Goal: Information Seeking & Learning: Learn about a topic

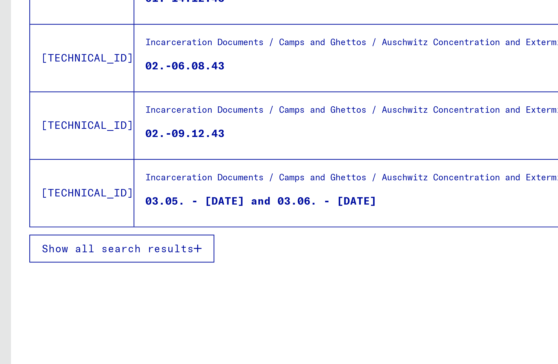
click at [64, 270] on span "Show all search results" at bounding box center [41, 267] width 53 height 5
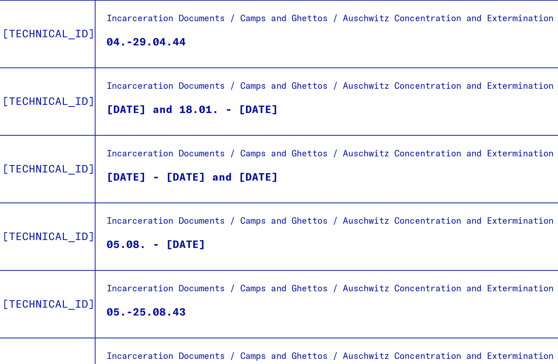
scroll to position [176, 0]
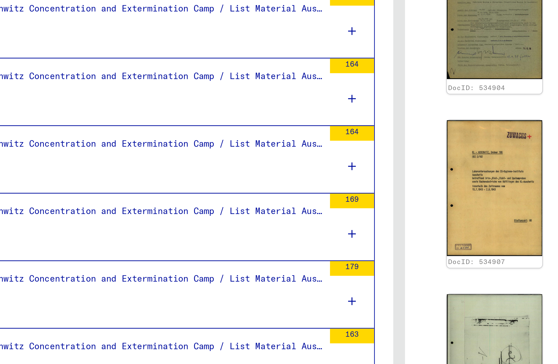
click at [241, 218] on div "Incarceration Documents / Camps and Ghettos / Auschwitz Concentration and Exter…" at bounding box center [151, 217] width 202 height 7
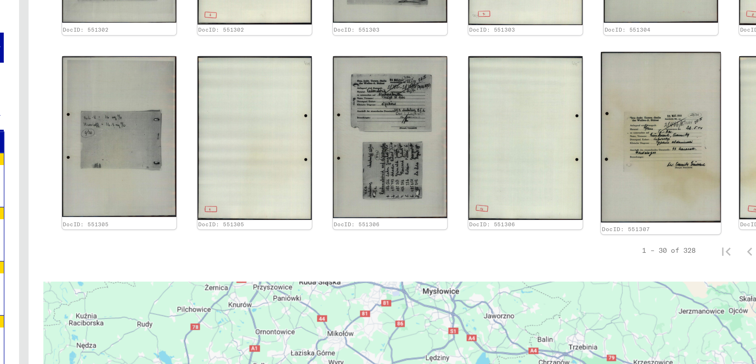
scroll to position [430, 0]
click at [558, 103] on img at bounding box center [654, 121] width 52 height 74
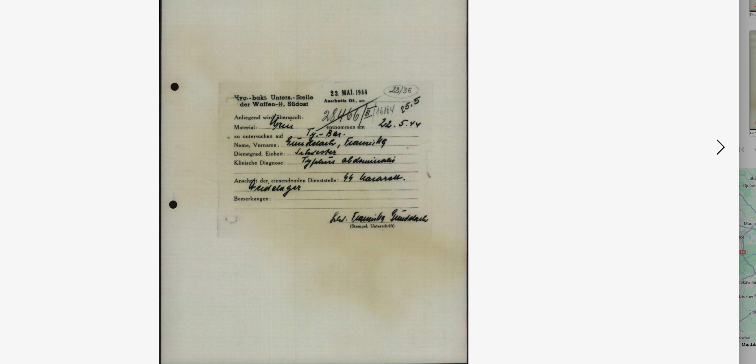
click at [558, 169] on icon at bounding box center [667, 169] width 6 height 12
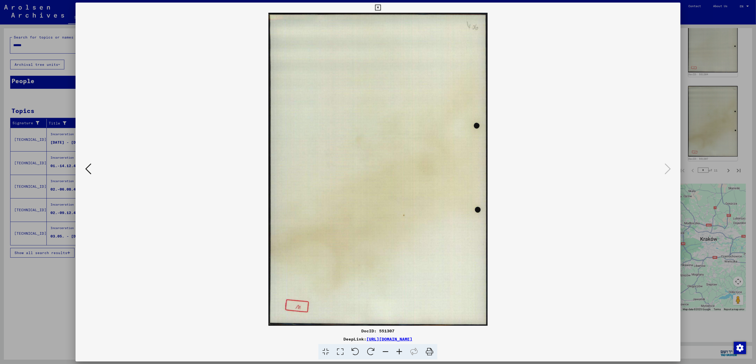
click at [558, 32] on img at bounding box center [378, 169] width 570 height 313
click at [378, 9] on icon at bounding box center [378, 8] width 6 height 6
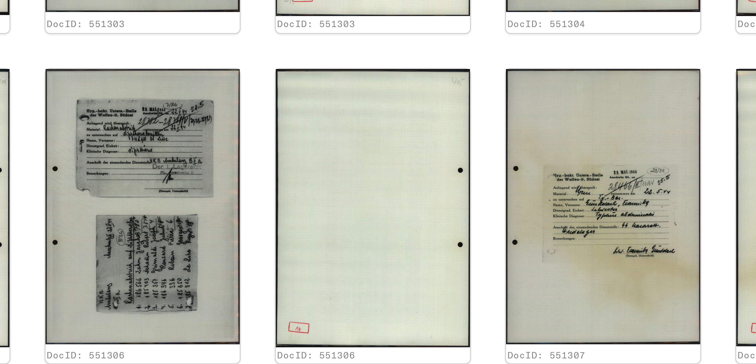
scroll to position [374, 0]
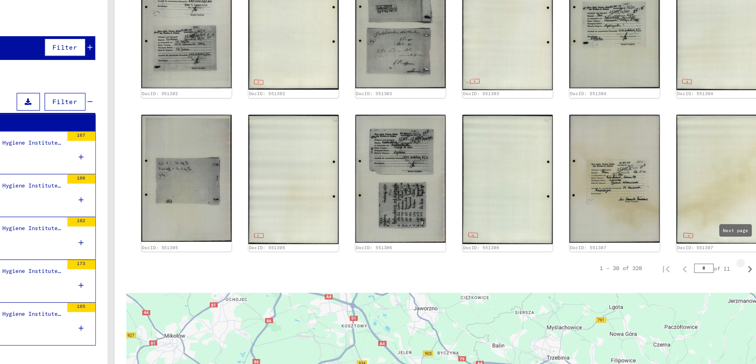
click at [558, 200] on icon "Next page" at bounding box center [728, 203] width 7 height 7
type input "*"
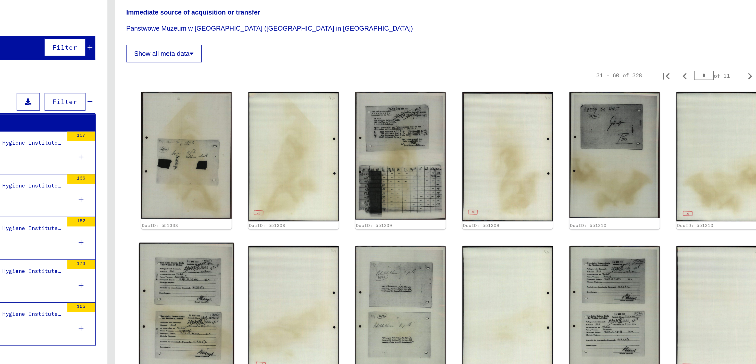
scroll to position [44, 0]
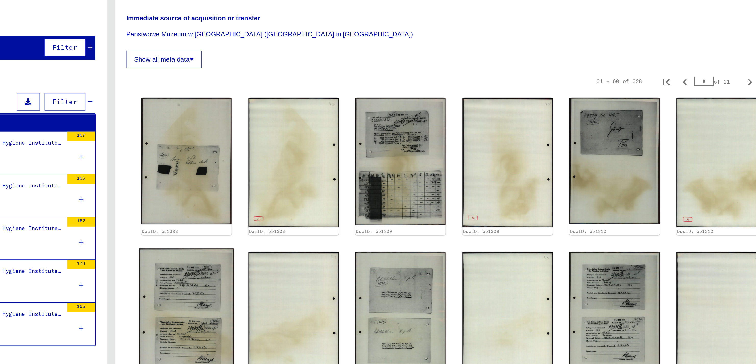
click at [434, 219] on img at bounding box center [419, 228] width 52 height 73
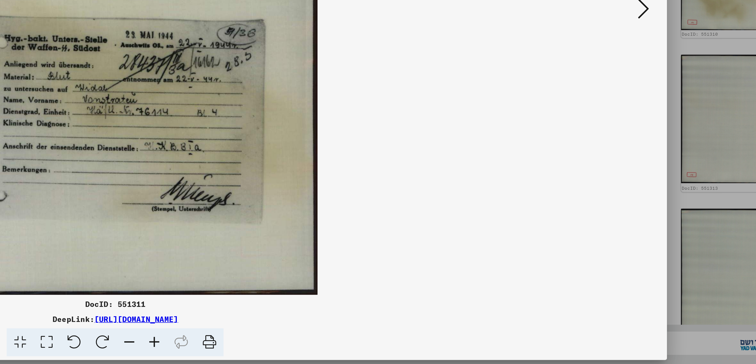
scroll to position [0, 0]
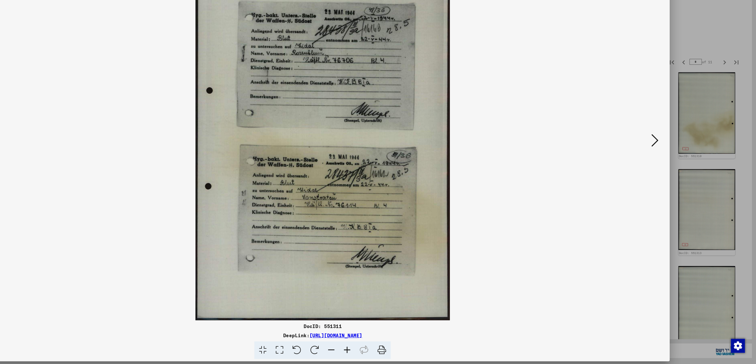
click at [558, 168] on icon at bounding box center [667, 169] width 6 height 12
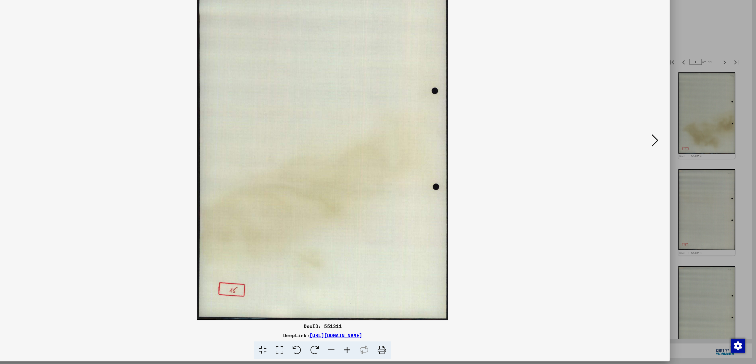
click at [558, 168] on icon at bounding box center [667, 169] width 6 height 12
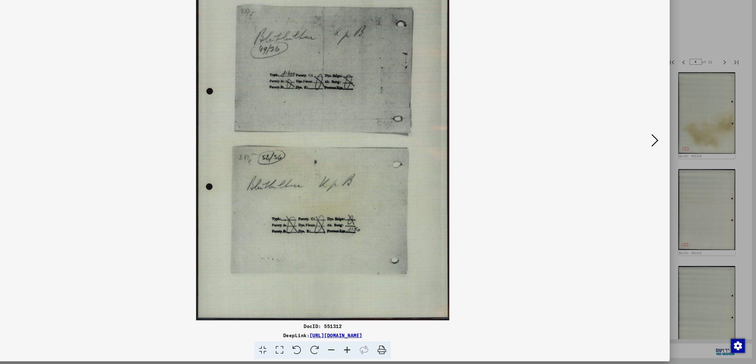
click at [558, 168] on icon at bounding box center [667, 169] width 6 height 12
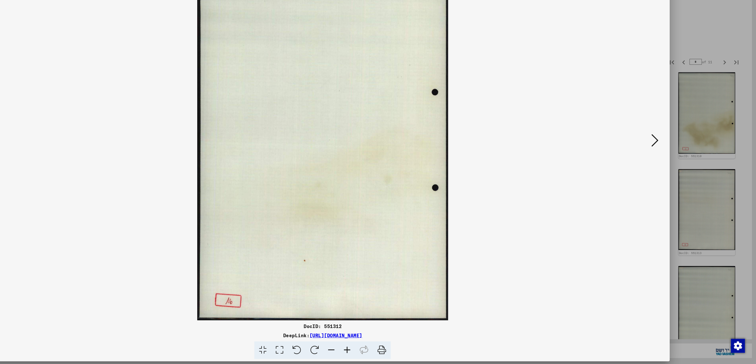
click at [558, 168] on icon at bounding box center [667, 169] width 6 height 12
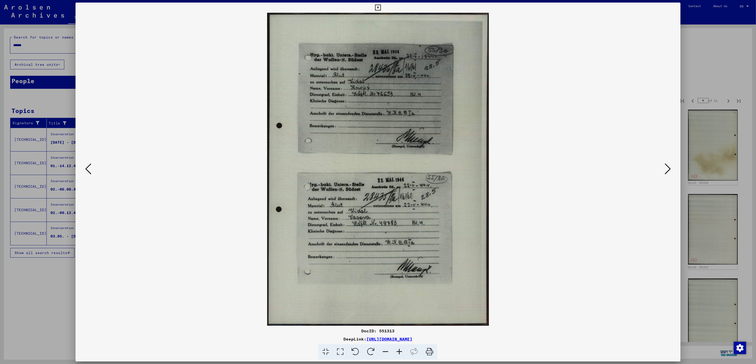
click at [558, 169] on icon at bounding box center [667, 169] width 6 height 12
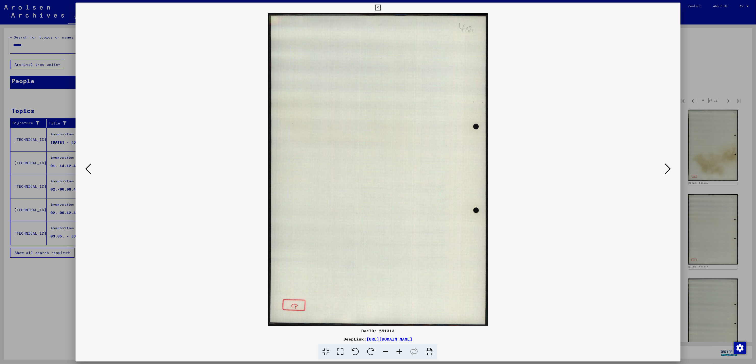
click at [558, 169] on icon at bounding box center [667, 169] width 6 height 12
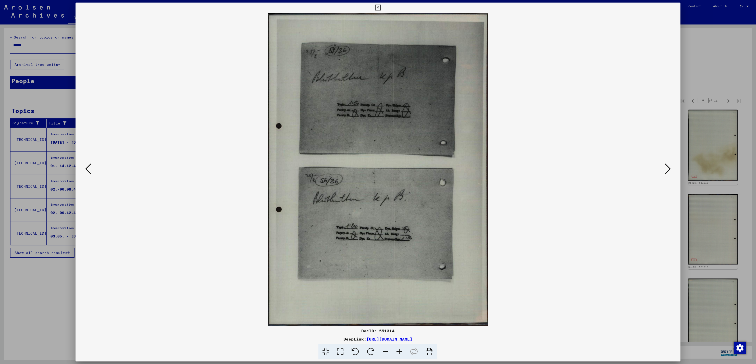
click at [558, 169] on icon at bounding box center [667, 169] width 6 height 12
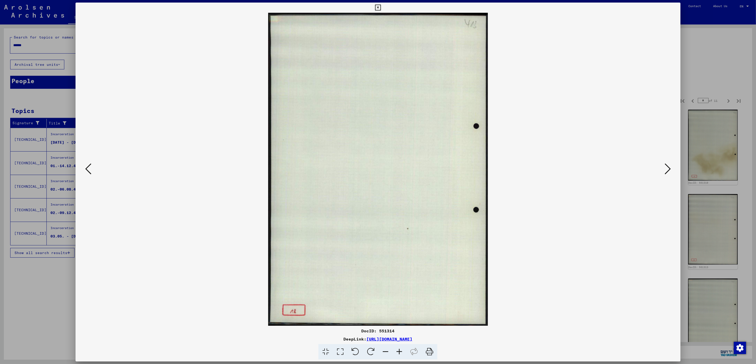
click at [558, 169] on icon at bounding box center [667, 169] width 6 height 12
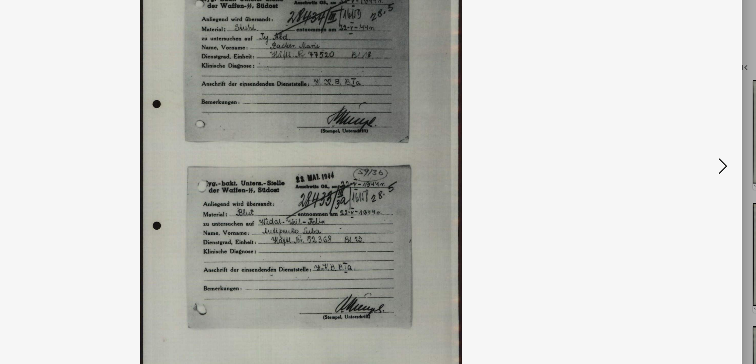
click at [558, 170] on div at bounding box center [377, 169] width 604 height 313
click at [558, 169] on icon at bounding box center [667, 169] width 6 height 12
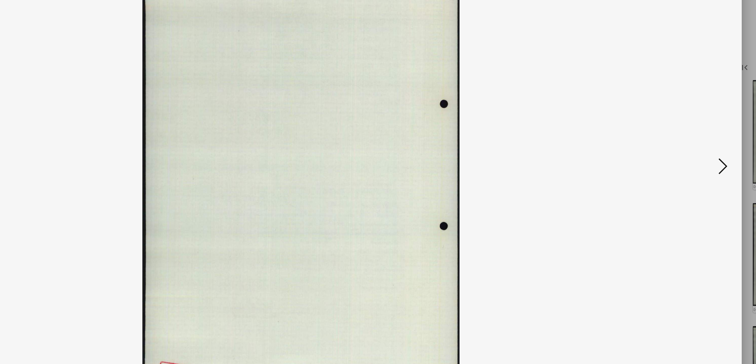
click at [558, 169] on icon at bounding box center [667, 169] width 6 height 12
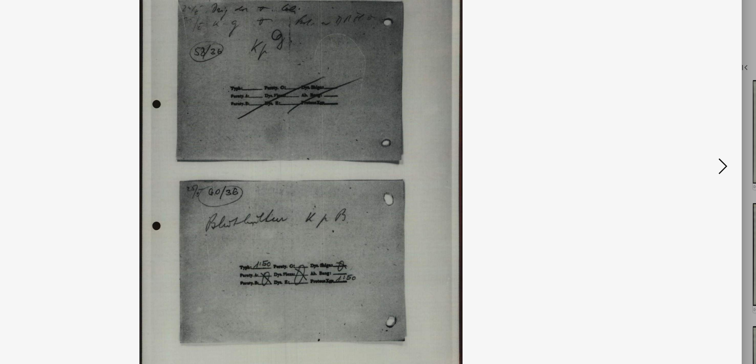
click at [558, 169] on icon at bounding box center [667, 169] width 6 height 12
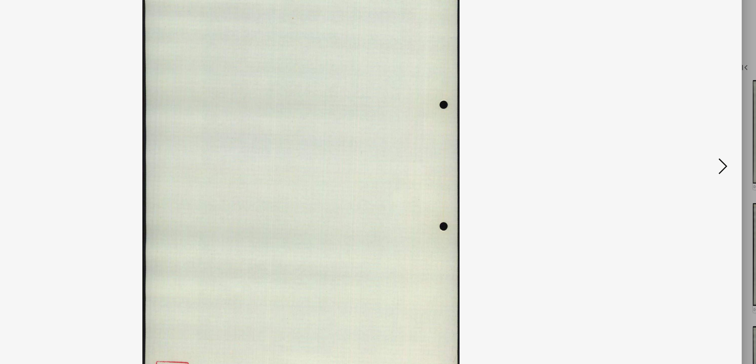
click at [558, 169] on icon at bounding box center [667, 169] width 6 height 12
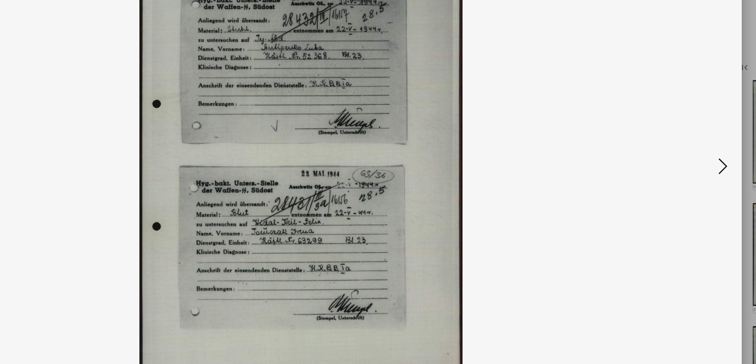
click at [558, 169] on icon at bounding box center [667, 169] width 6 height 12
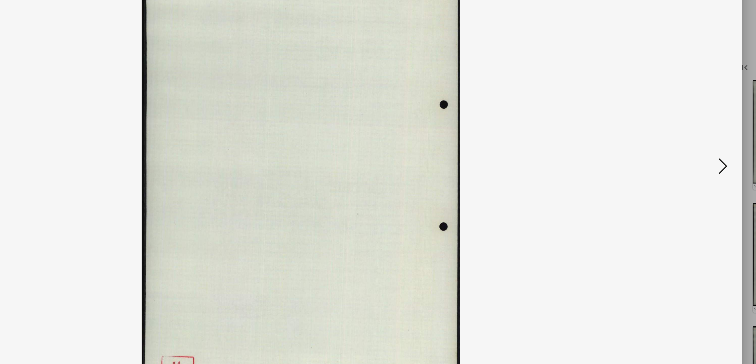
click at [558, 169] on icon at bounding box center [667, 169] width 6 height 12
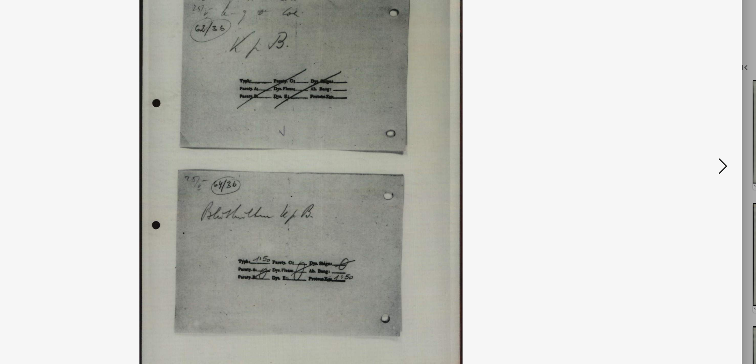
click at [558, 169] on icon at bounding box center [667, 169] width 6 height 12
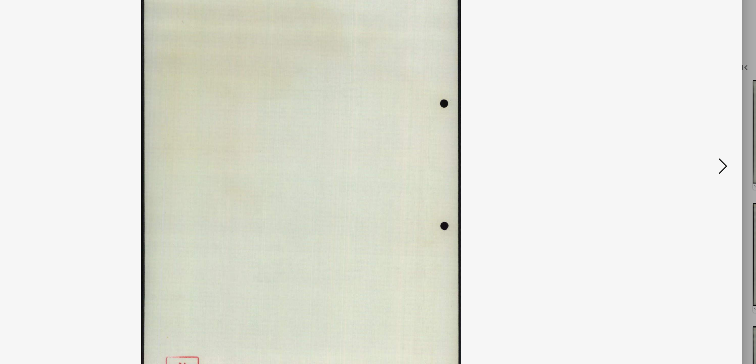
click at [558, 169] on icon at bounding box center [667, 169] width 6 height 12
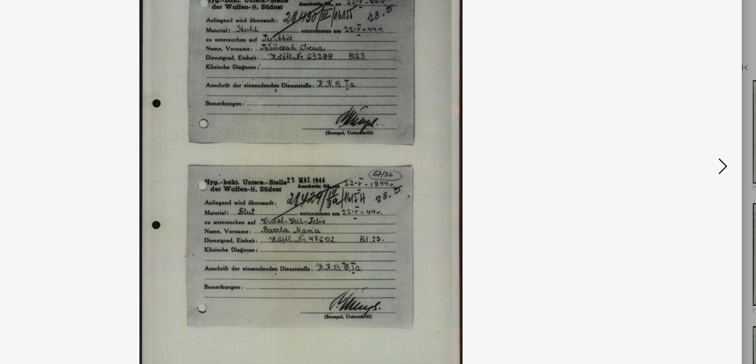
click at [558, 169] on icon at bounding box center [667, 169] width 6 height 12
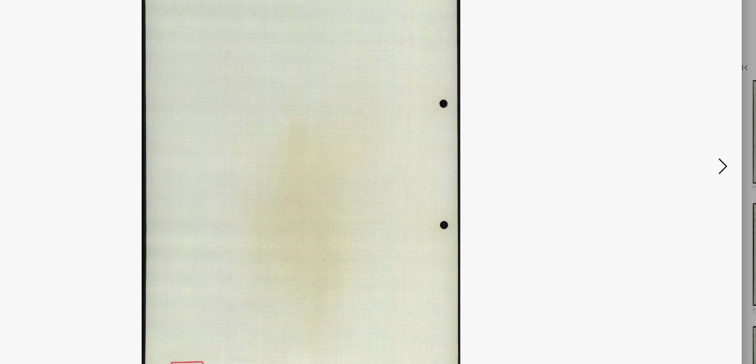
click at [558, 170] on icon at bounding box center [667, 169] width 6 height 12
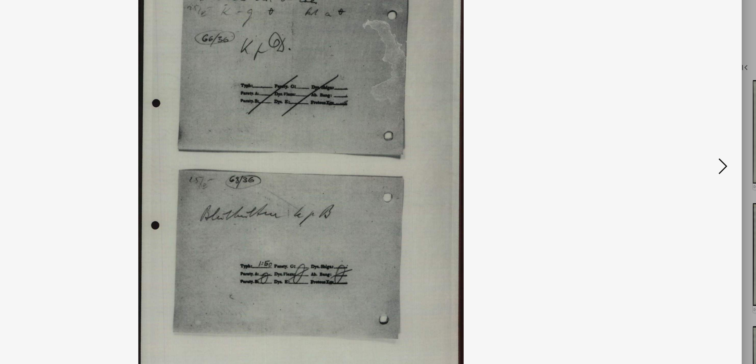
click at [558, 170] on icon at bounding box center [667, 169] width 6 height 12
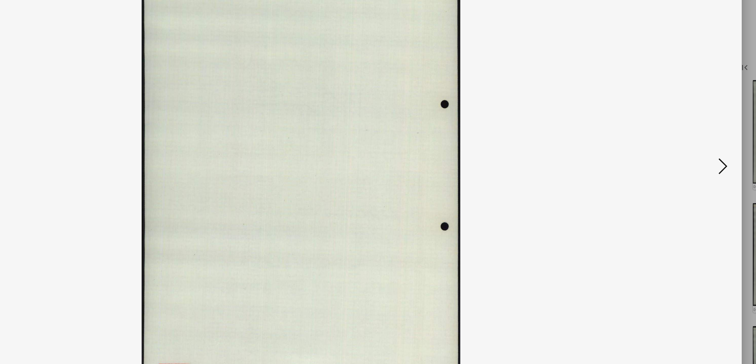
click at [558, 170] on icon at bounding box center [667, 169] width 6 height 12
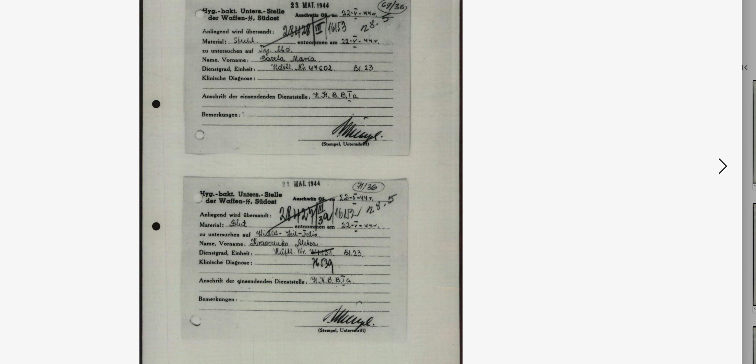
click at [558, 170] on icon at bounding box center [667, 169] width 6 height 12
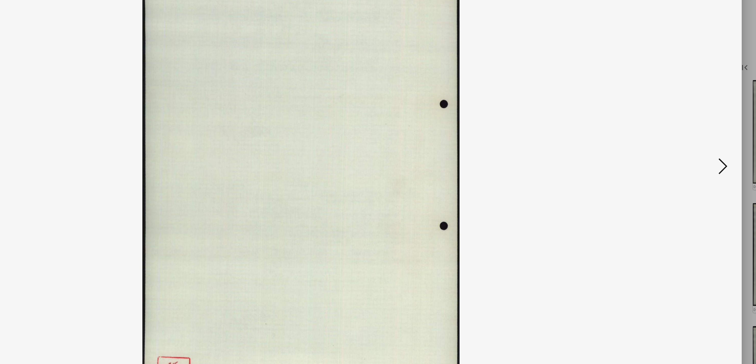
click at [558, 170] on icon at bounding box center [667, 169] width 6 height 12
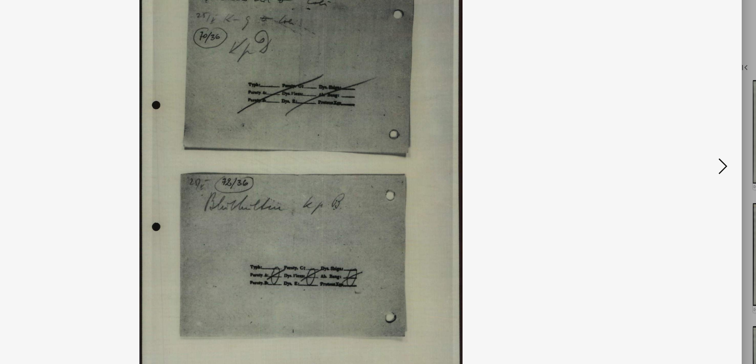
click at [558, 170] on icon at bounding box center [667, 169] width 6 height 12
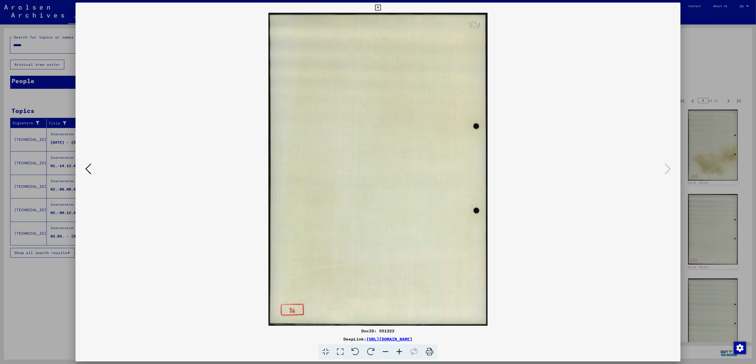
click at [558, 51] on div at bounding box center [378, 182] width 756 height 364
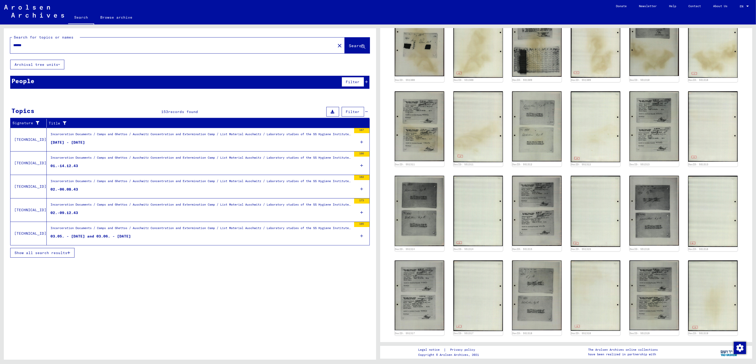
scroll to position [151, 0]
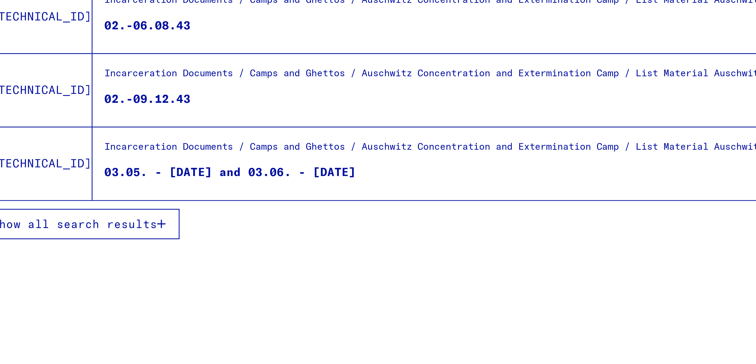
click at [60, 253] on span "Show all search results" at bounding box center [41, 252] width 53 height 5
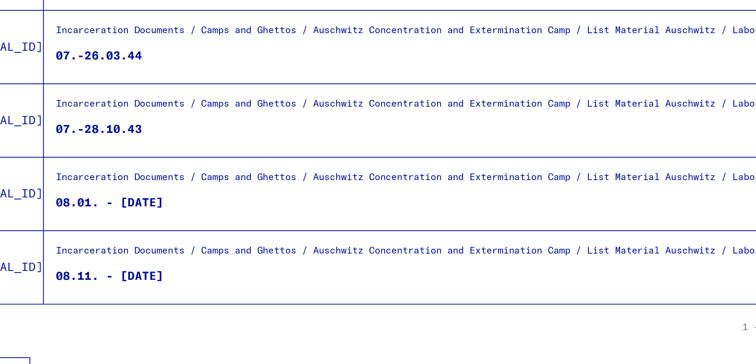
scroll to position [0, 0]
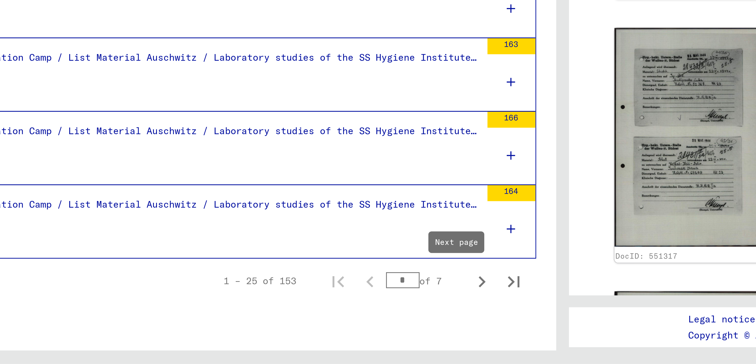
click at [349, 337] on icon "Next page" at bounding box center [352, 337] width 7 height 7
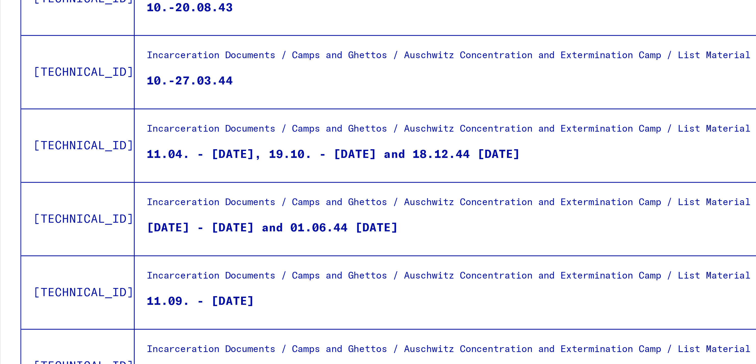
scroll to position [227, 0]
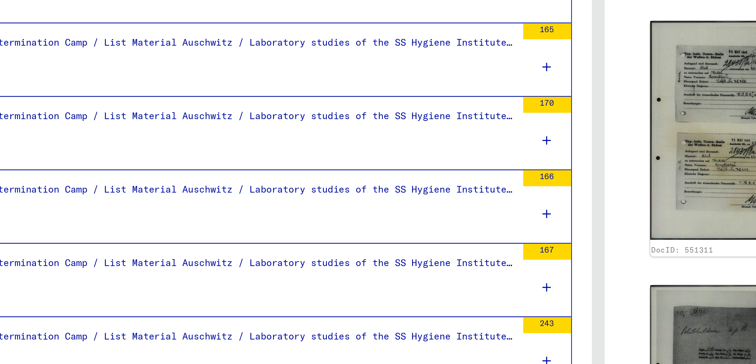
click at [360, 127] on icon at bounding box center [361, 126] width 3 height 18
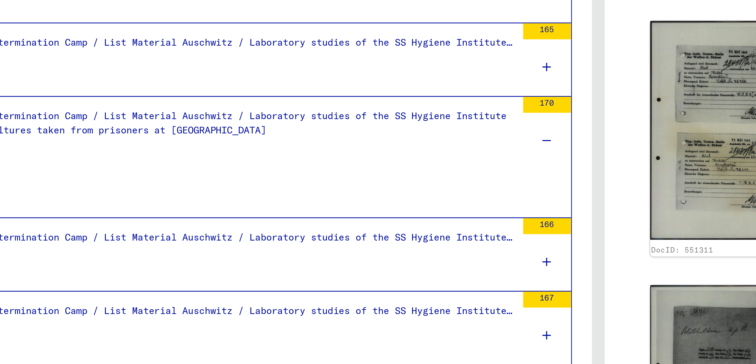
scroll to position [229, 0]
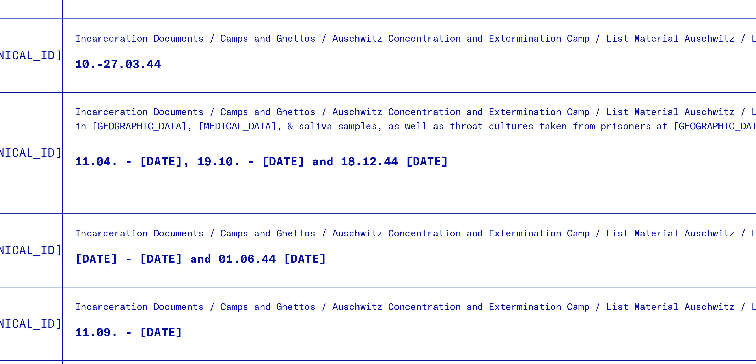
click at [119, 138] on div "11.04. - 04.05.44, 19.10. - 04.11.44 and 18.12.44 - 16.01.45" at bounding box center [109, 137] width 119 height 15
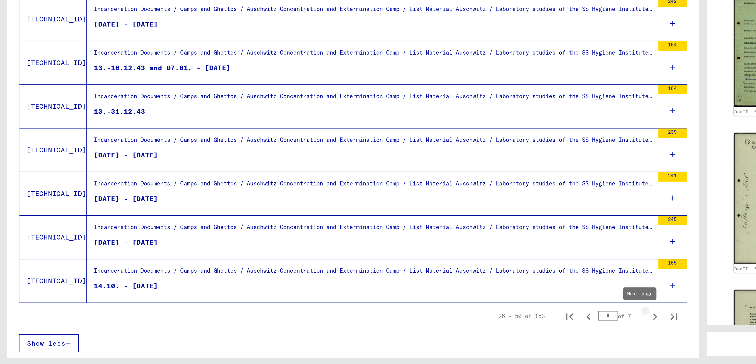
click at [349, 339] on icon "Next page" at bounding box center [352, 337] width 7 height 7
type input "*"
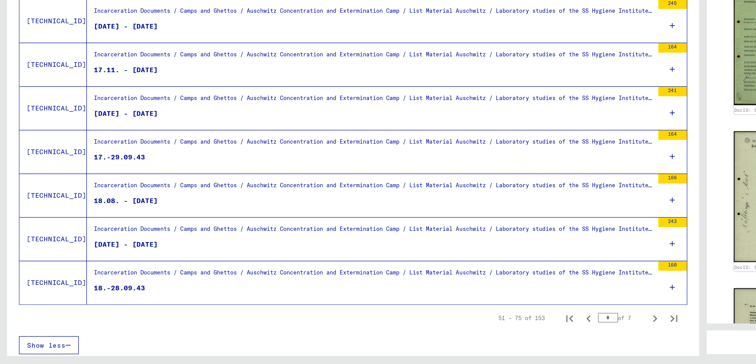
scroll to position [382, 0]
click at [83, 279] on div "18.08. - 04.10.44" at bounding box center [67, 276] width 34 height 5
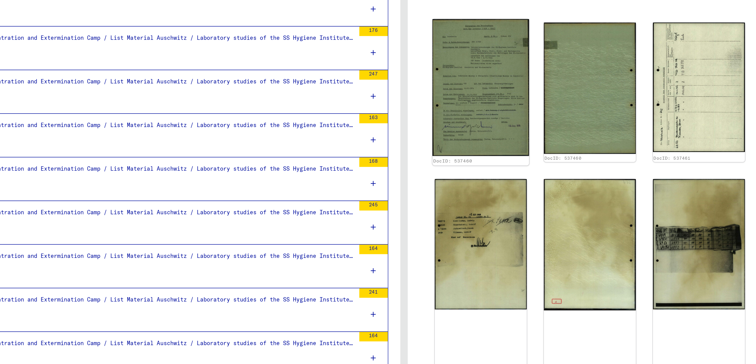
scroll to position [83, 0]
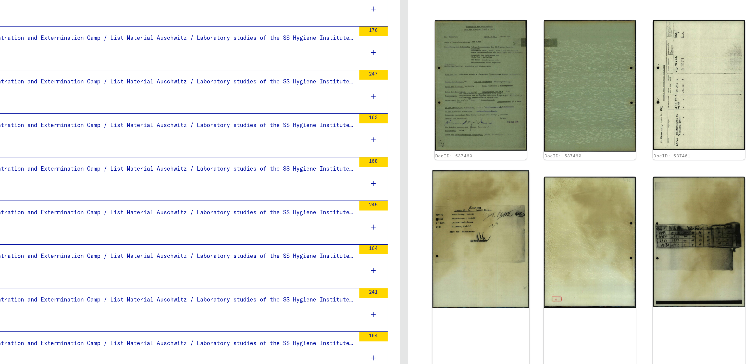
click at [419, 188] on img at bounding box center [419, 188] width 52 height 74
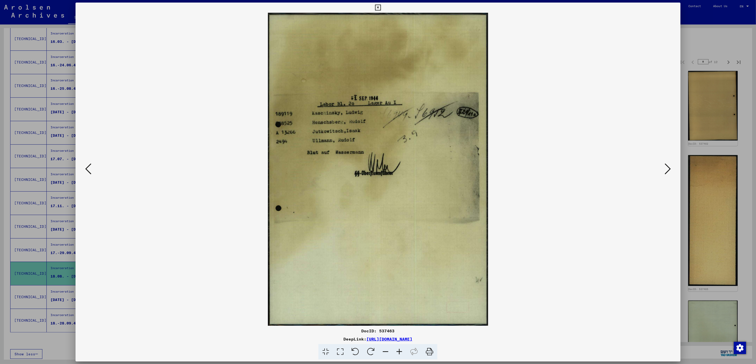
click at [558, 165] on icon at bounding box center [667, 169] width 6 height 12
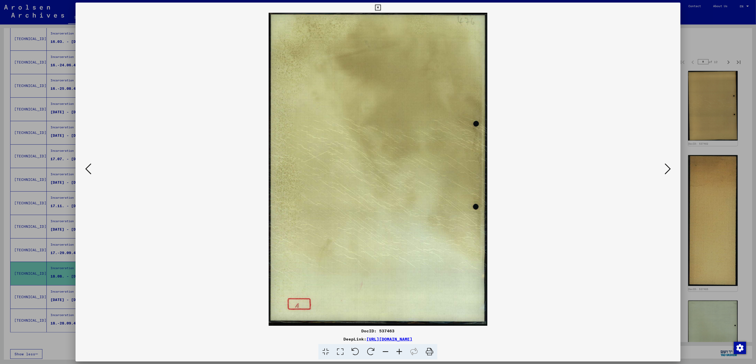
click at [558, 165] on icon at bounding box center [667, 169] width 6 height 12
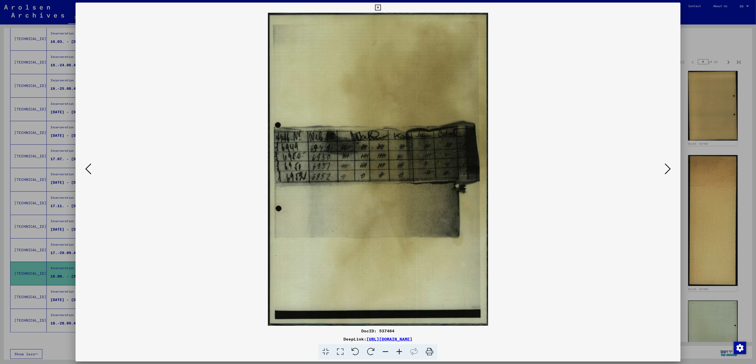
click at [558, 165] on icon at bounding box center [667, 169] width 6 height 12
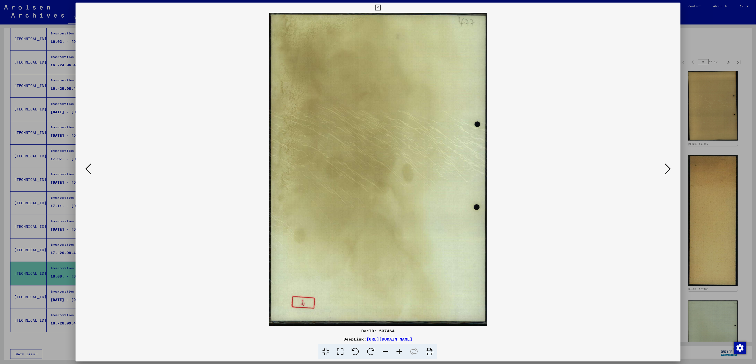
click at [558, 165] on icon at bounding box center [667, 169] width 6 height 12
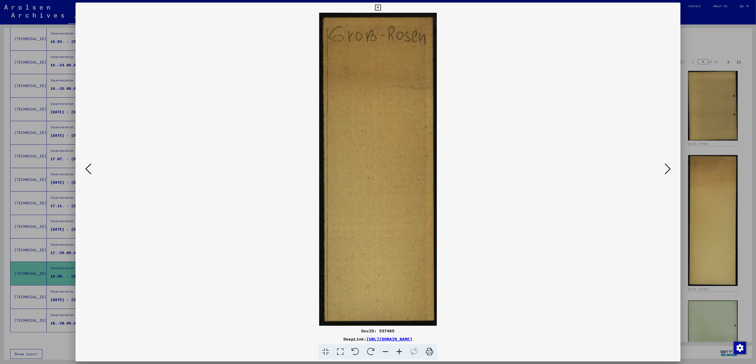
click at [558, 165] on icon at bounding box center [667, 169] width 6 height 12
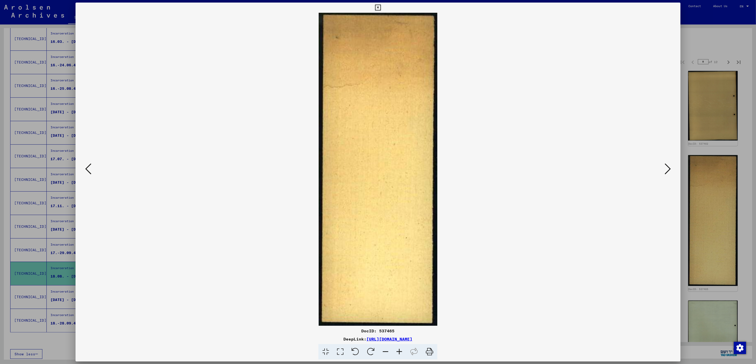
click at [558, 165] on icon at bounding box center [667, 169] width 6 height 12
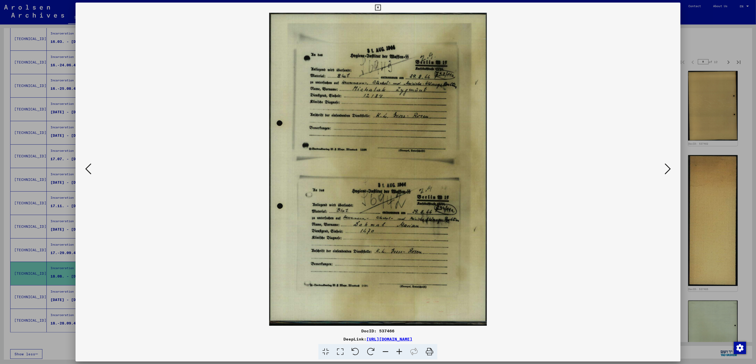
click at [558, 169] on icon at bounding box center [667, 169] width 6 height 12
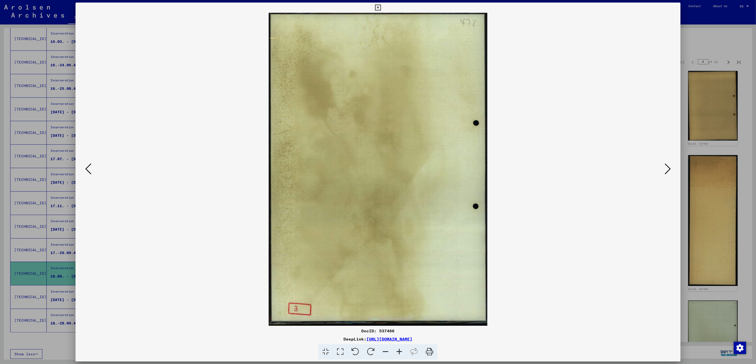
click at [558, 169] on icon at bounding box center [667, 169] width 6 height 12
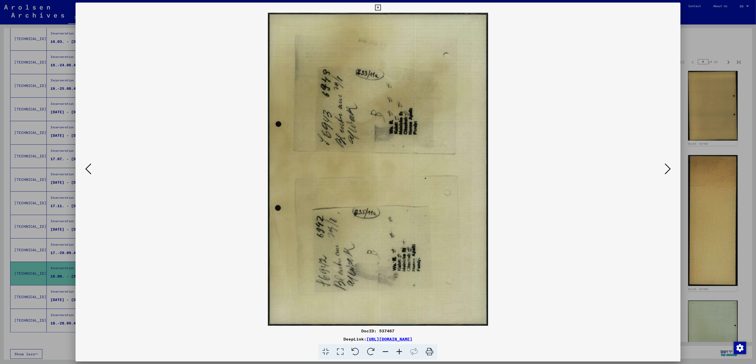
click at [558, 169] on icon at bounding box center [667, 169] width 6 height 12
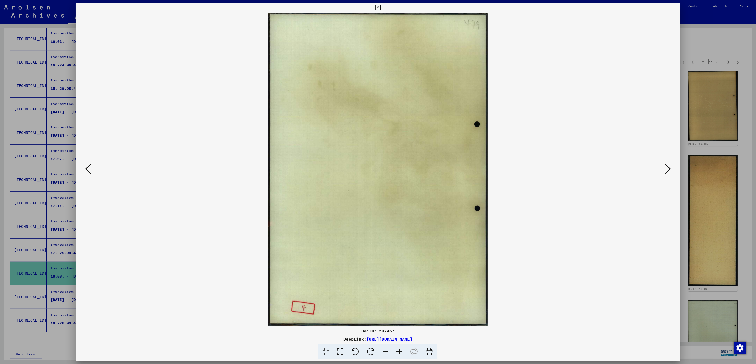
click at [558, 169] on icon at bounding box center [667, 169] width 6 height 12
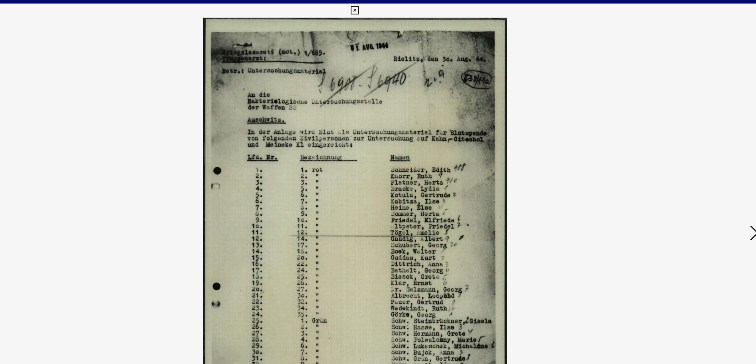
click at [378, 9] on icon at bounding box center [378, 8] width 6 height 6
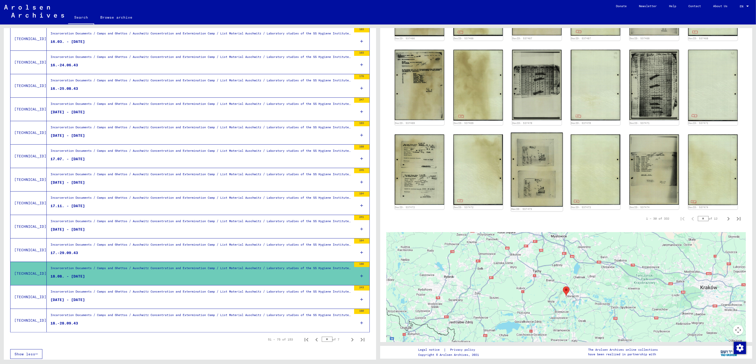
scroll to position [419, 0]
click at [558, 215] on icon "Next page" at bounding box center [728, 218] width 7 height 7
type input "*"
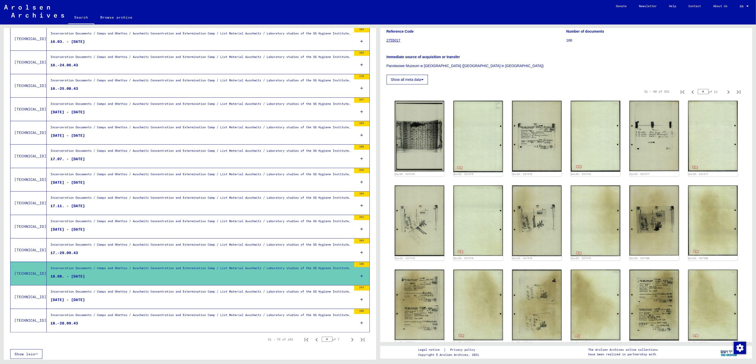
scroll to position [49, 0]
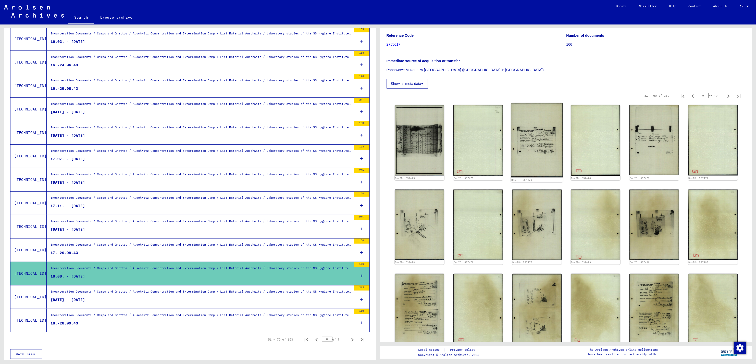
click at [535, 144] on img at bounding box center [537, 140] width 52 height 74
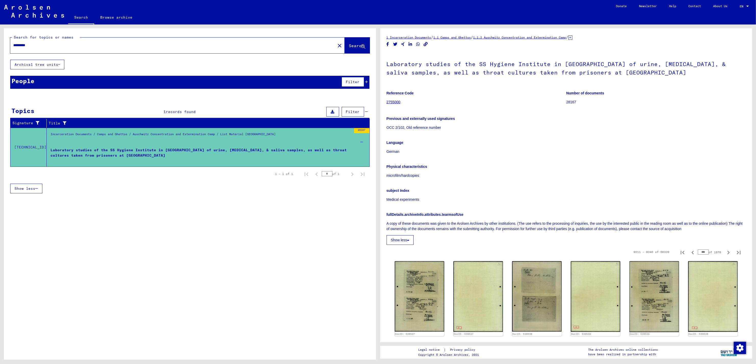
scroll to position [175, 0]
